Goal: Information Seeking & Learning: Learn about a topic

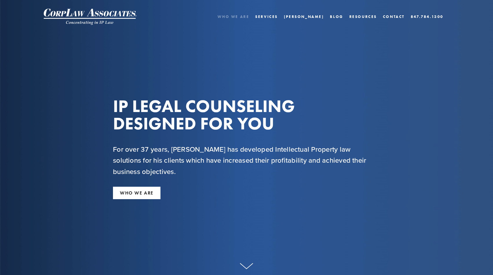
click at [249, 16] on link "Who We Are" at bounding box center [234, 16] width 32 height 8
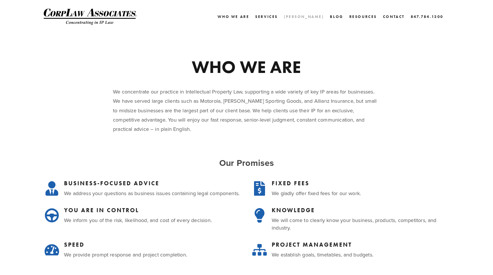
click at [317, 19] on link "[PERSON_NAME]" at bounding box center [304, 16] width 40 height 8
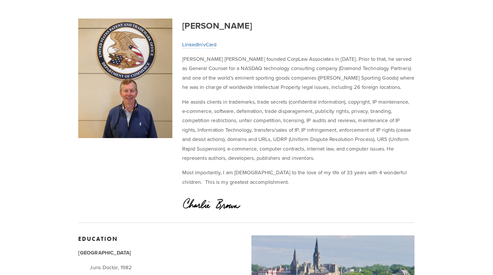
scroll to position [26, 0]
